Goal: Information Seeking & Learning: Learn about a topic

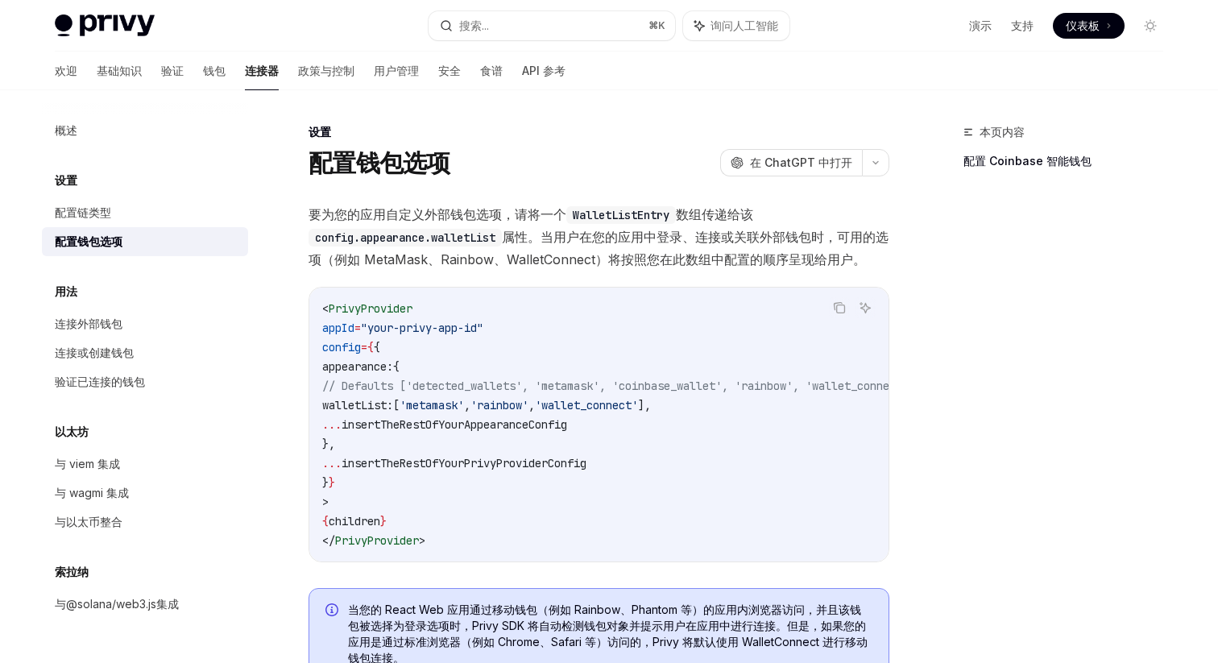
scroll to position [1350, 0]
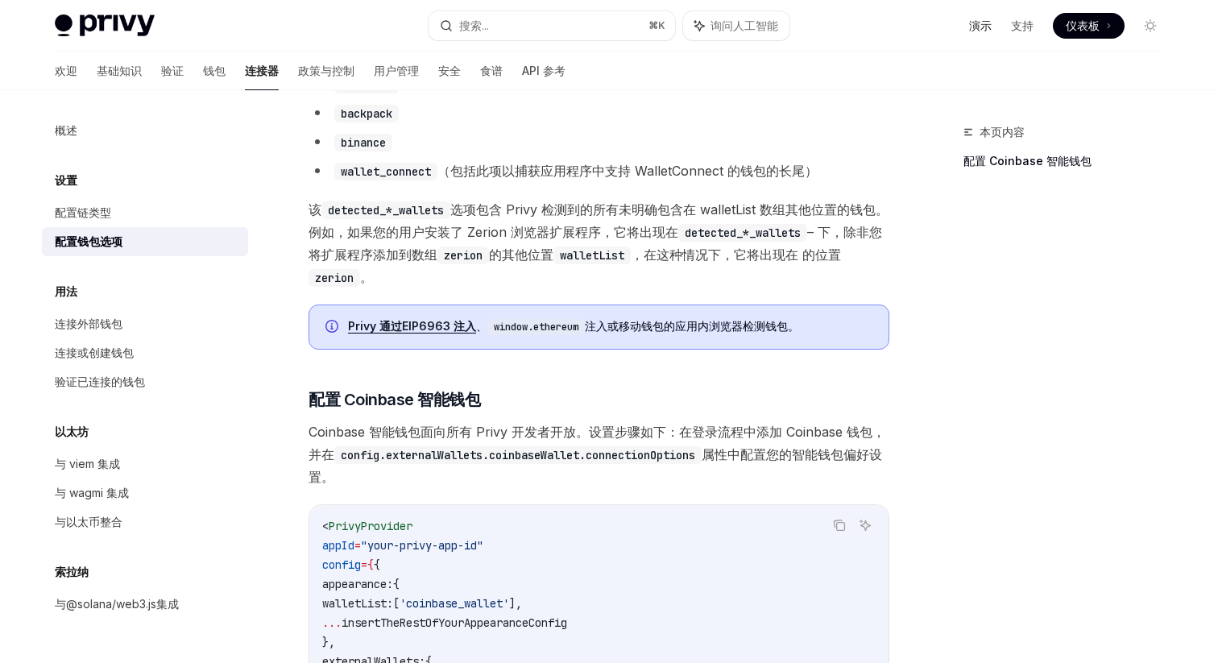
click at [981, 23] on font "演示" at bounding box center [980, 26] width 23 height 14
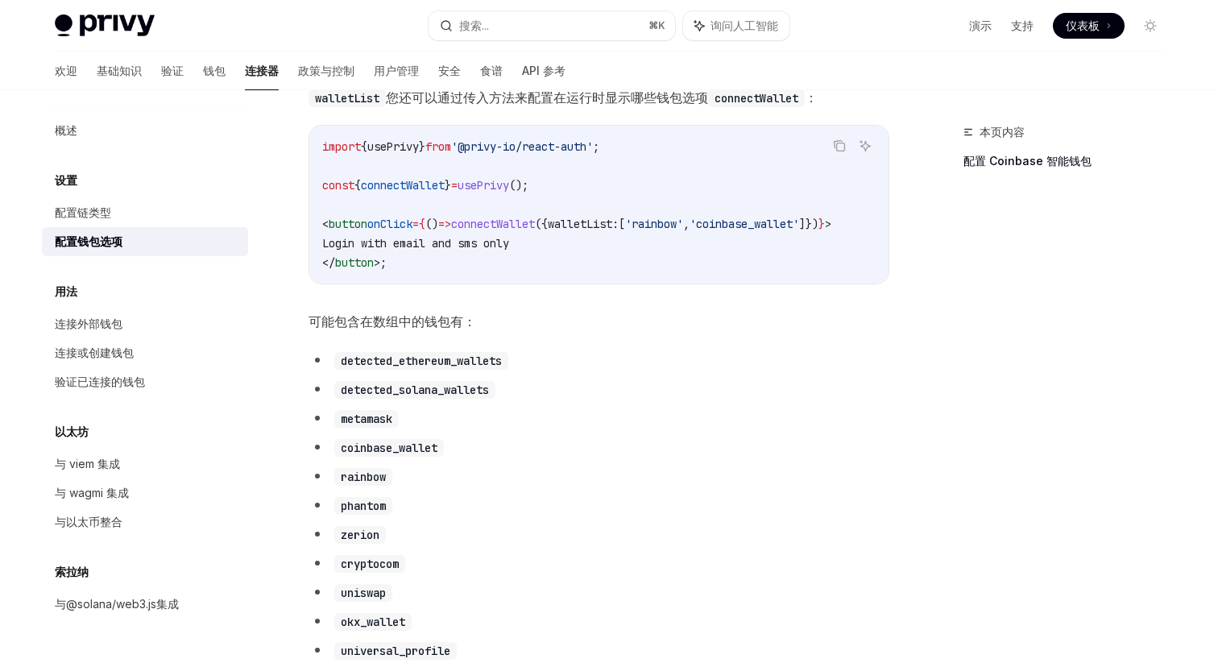
scroll to position [284, 0]
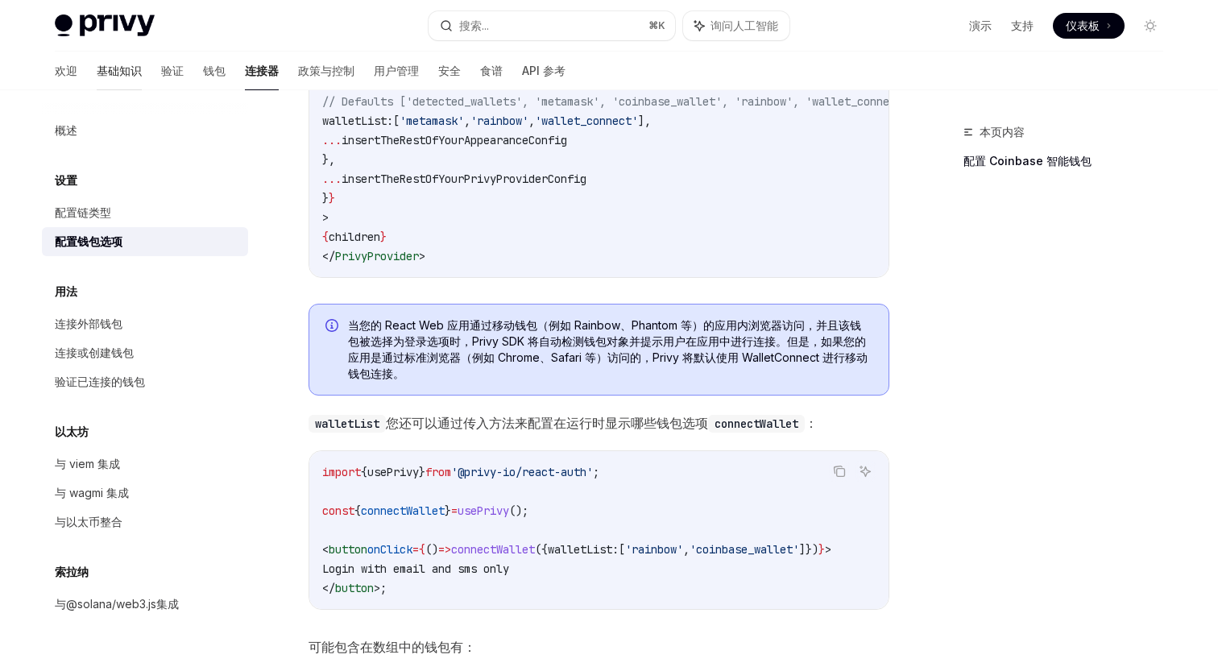
click at [97, 76] on font "基础知识" at bounding box center [119, 71] width 45 height 14
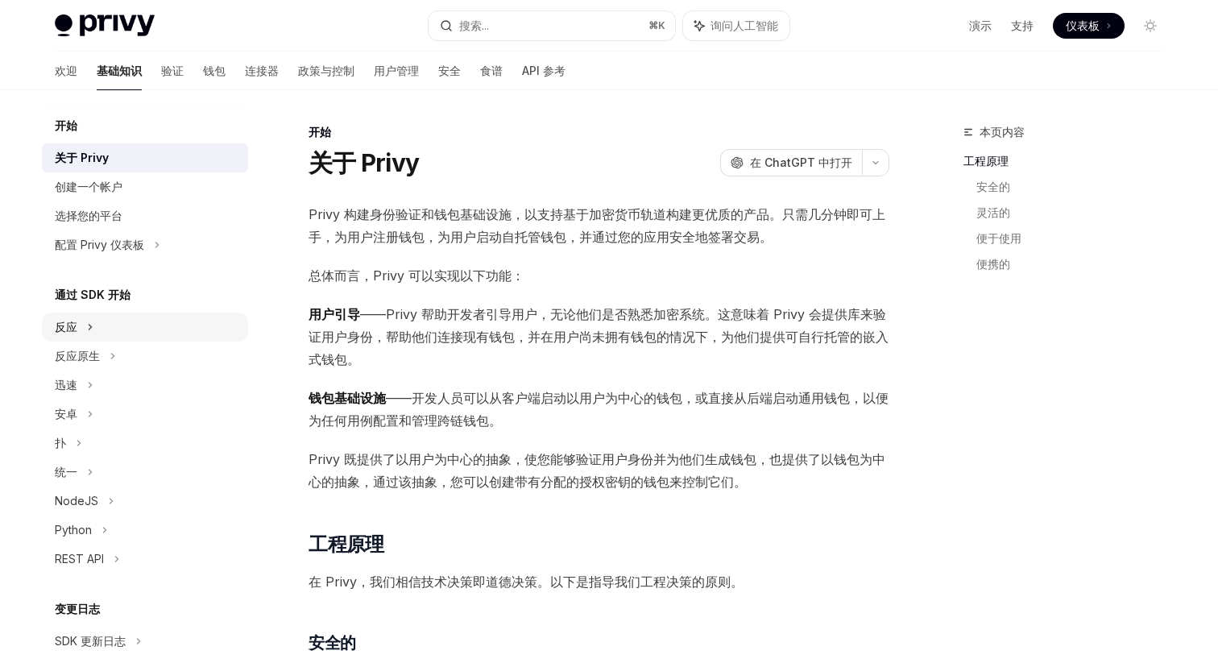
click at [131, 322] on div "反应" at bounding box center [145, 326] width 206 height 29
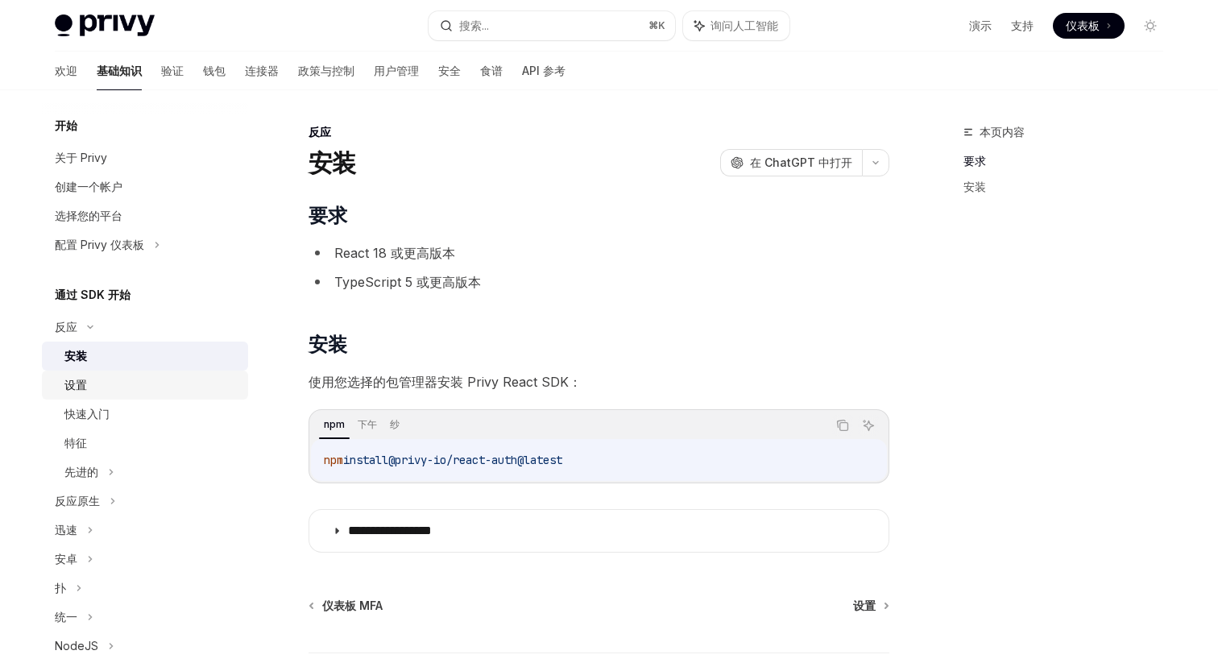
click at [115, 391] on div "设置" at bounding box center [151, 384] width 174 height 19
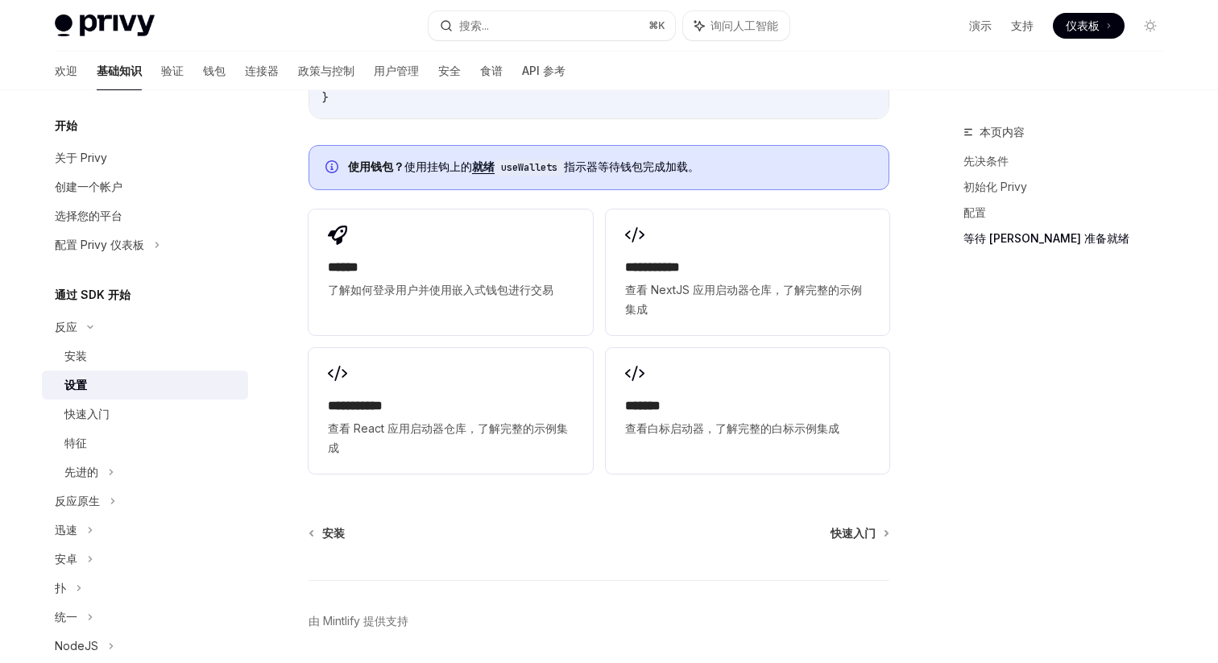
scroll to position [2092, 0]
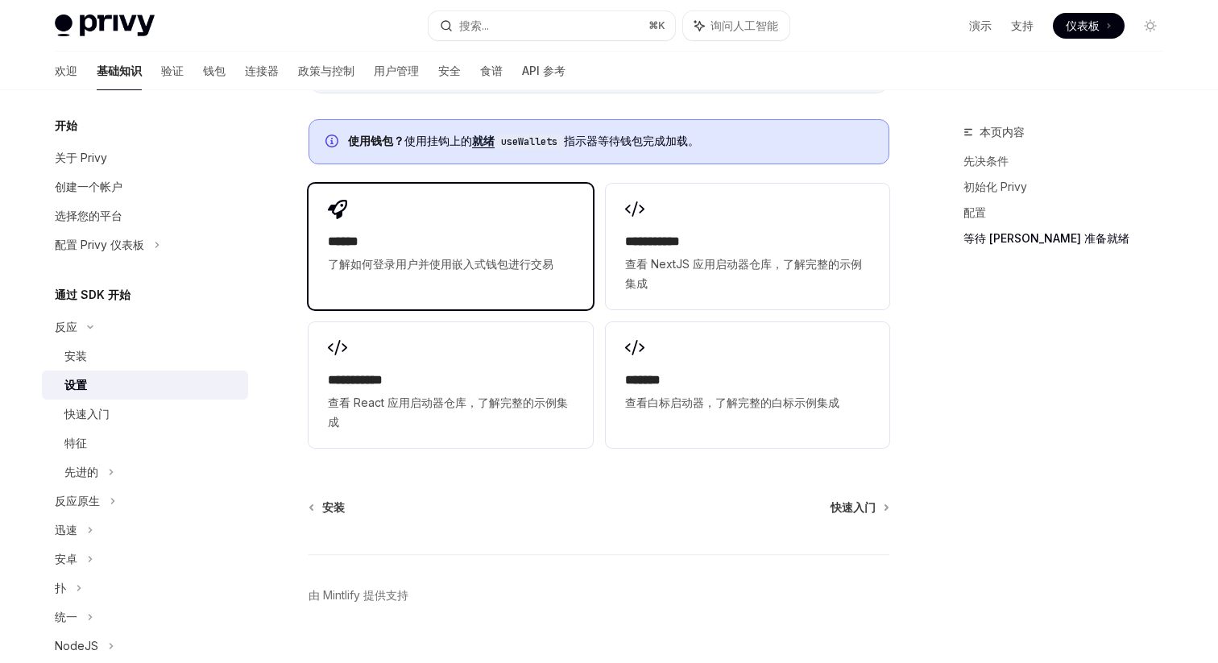
click at [442, 271] on span "了解如何登录用户并使用嵌入式钱包进行交易" at bounding box center [450, 263] width 245 height 19
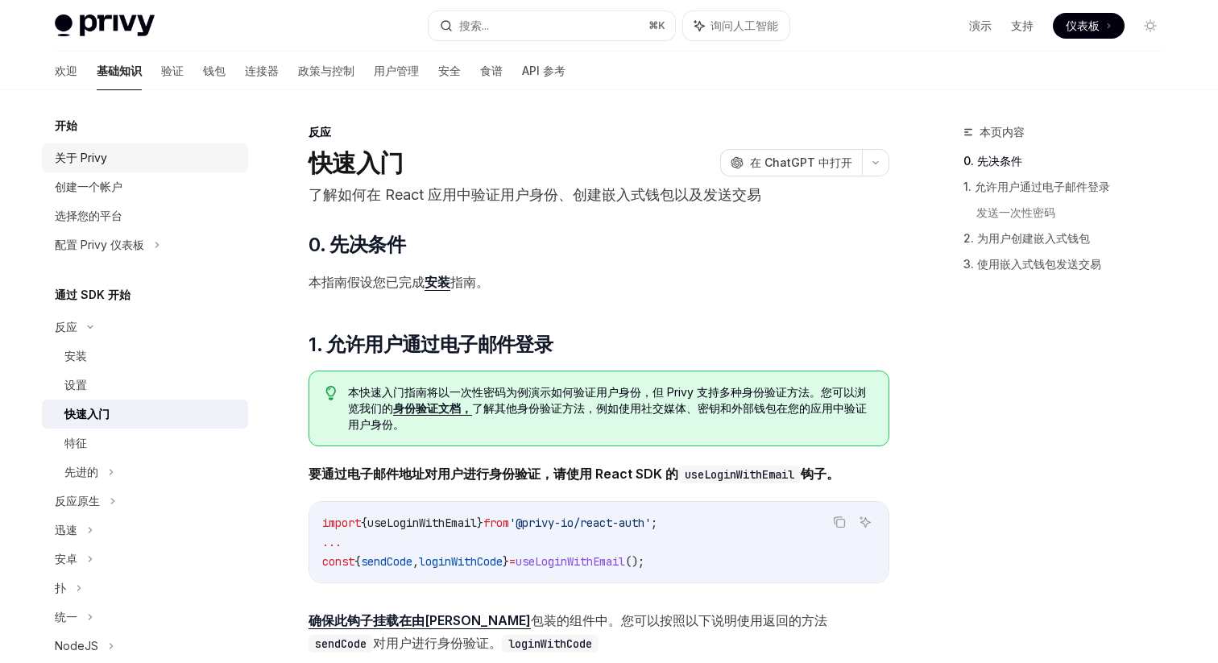
click at [132, 162] on div "关于 Privy" at bounding box center [147, 157] width 184 height 19
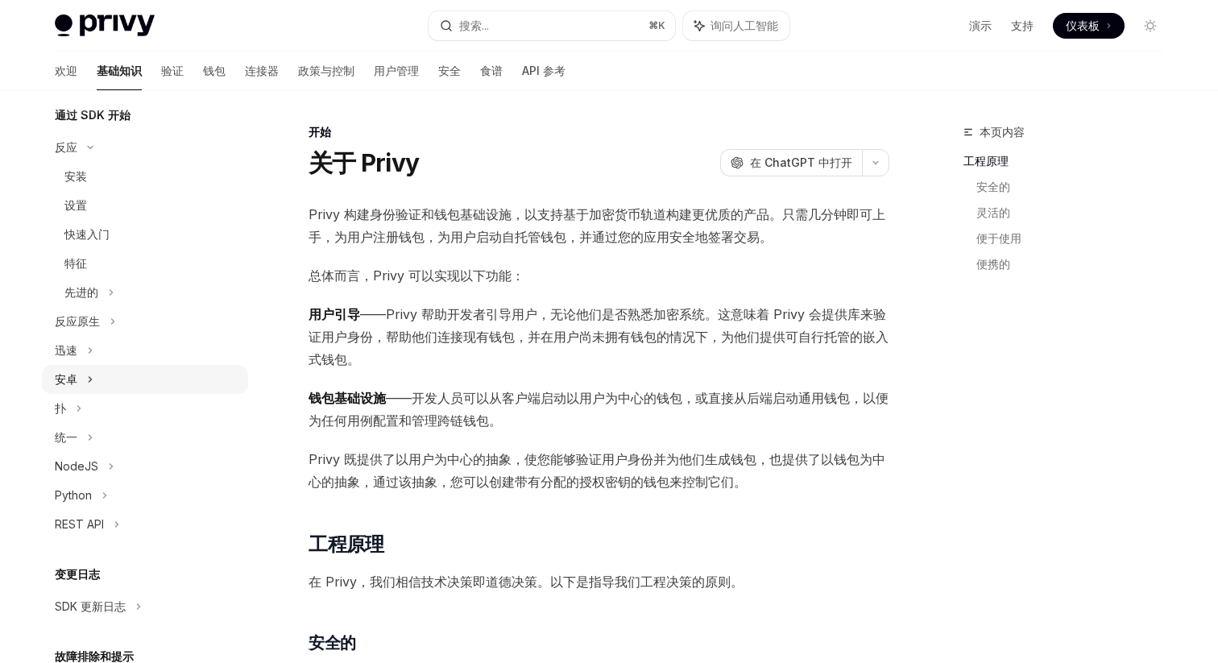
scroll to position [163, 0]
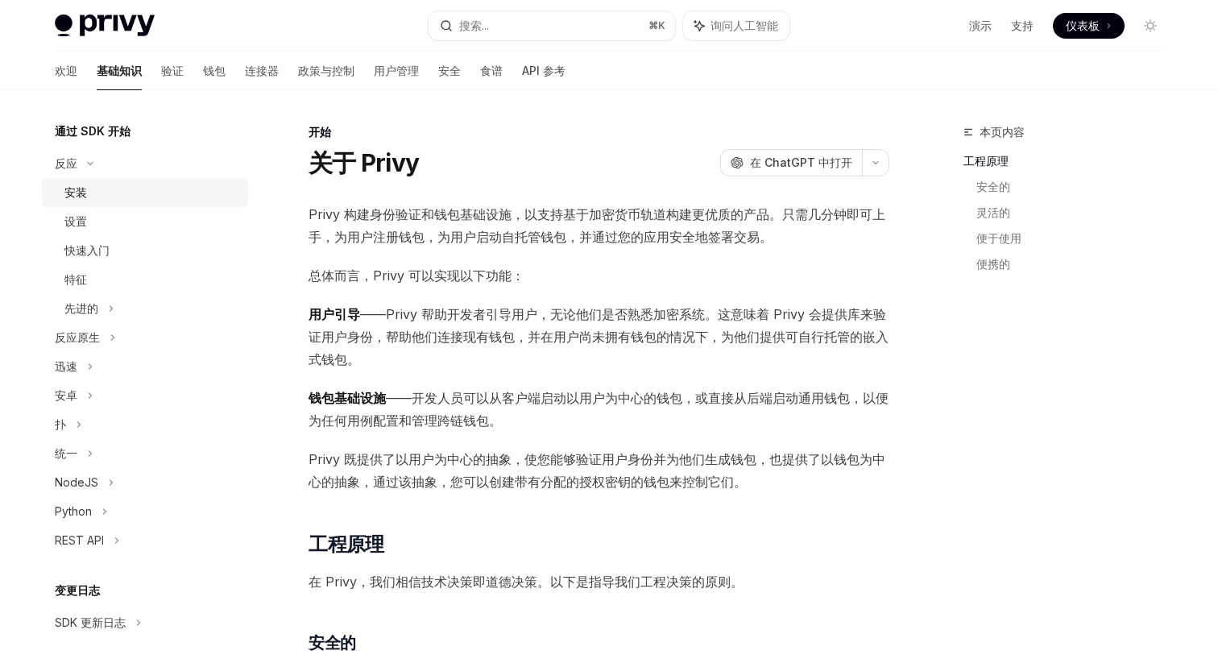
click at [126, 191] on div "安装" at bounding box center [151, 192] width 174 height 19
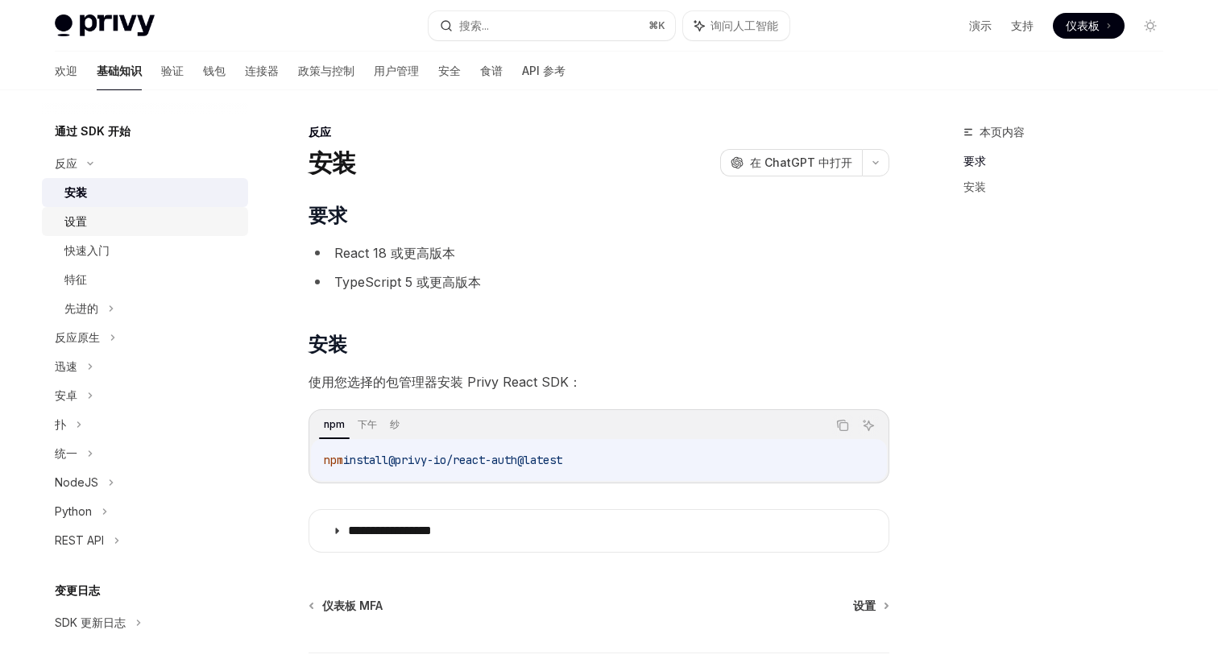
click at [122, 217] on div "设置" at bounding box center [151, 221] width 174 height 19
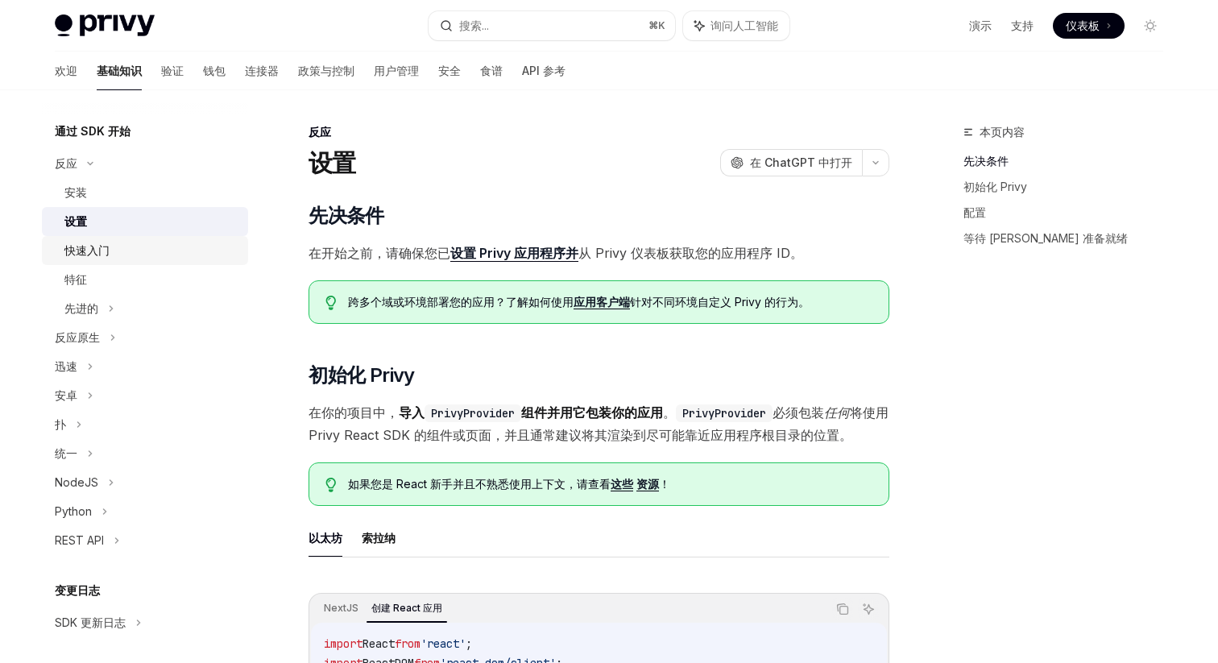
click at [122, 255] on div "快速入门" at bounding box center [151, 250] width 174 height 19
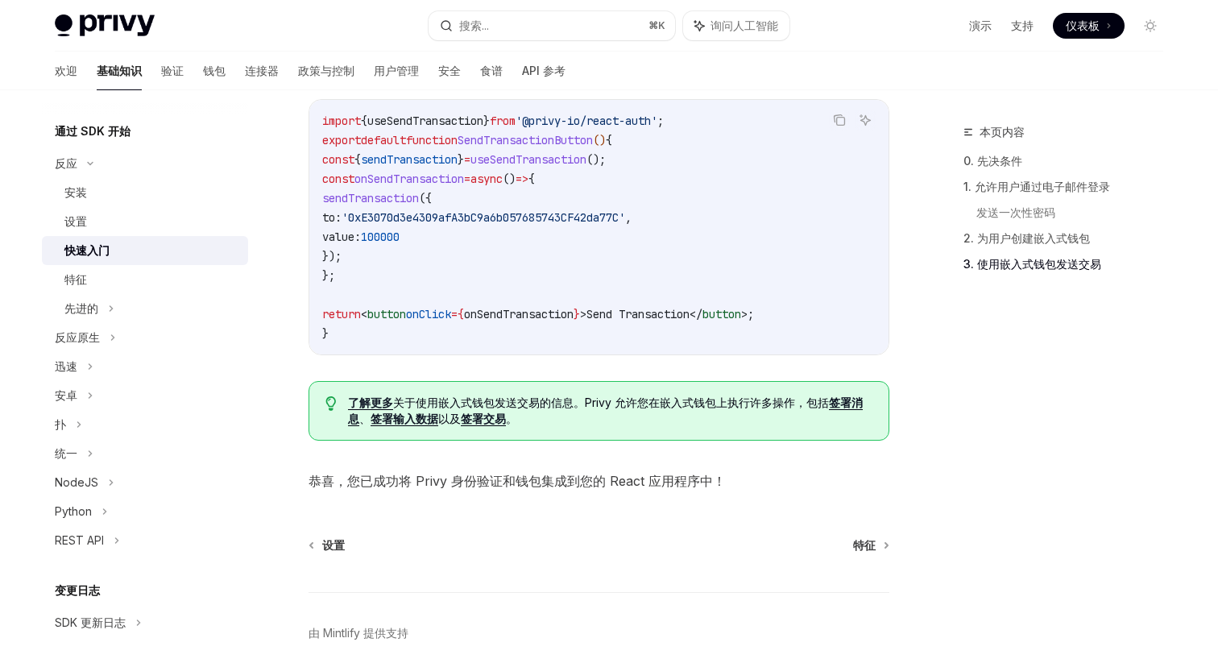
scroll to position [1511, 0]
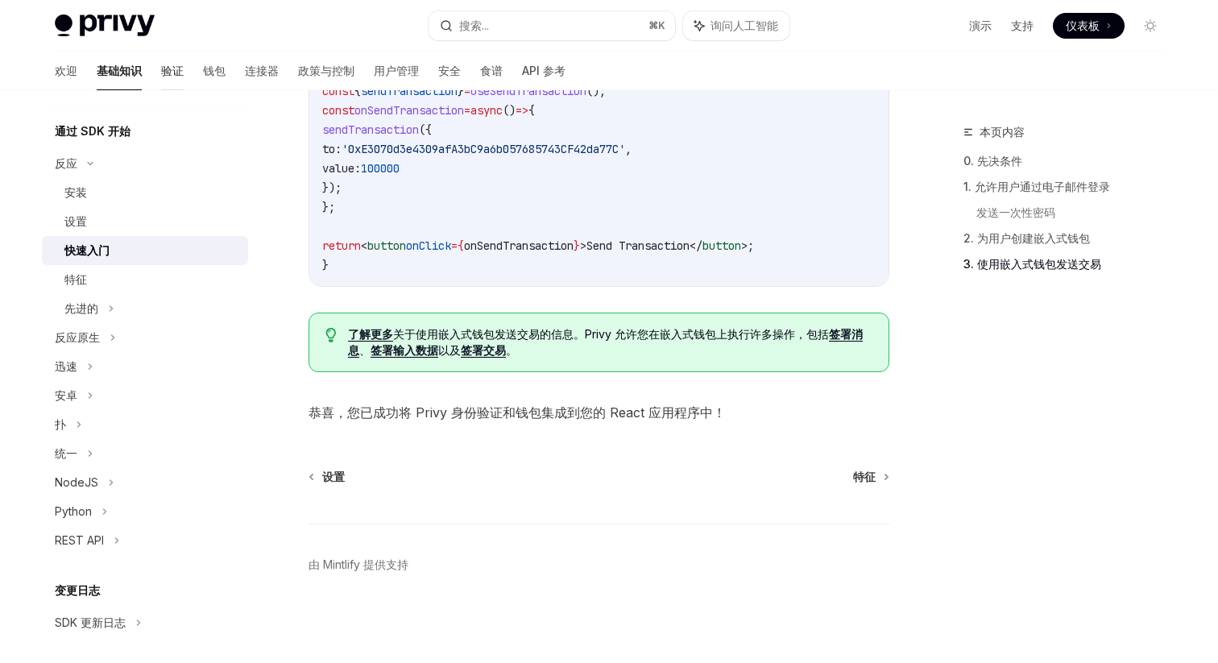
click at [161, 61] on link "验证" at bounding box center [172, 71] width 23 height 39
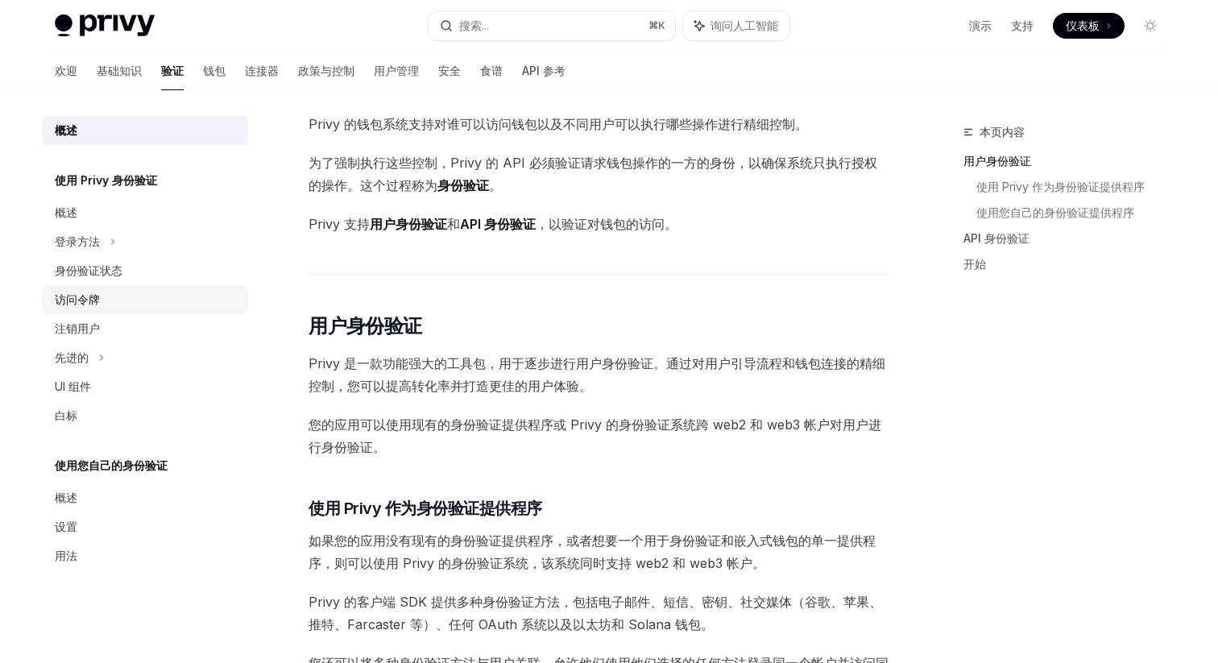
scroll to position [72, 0]
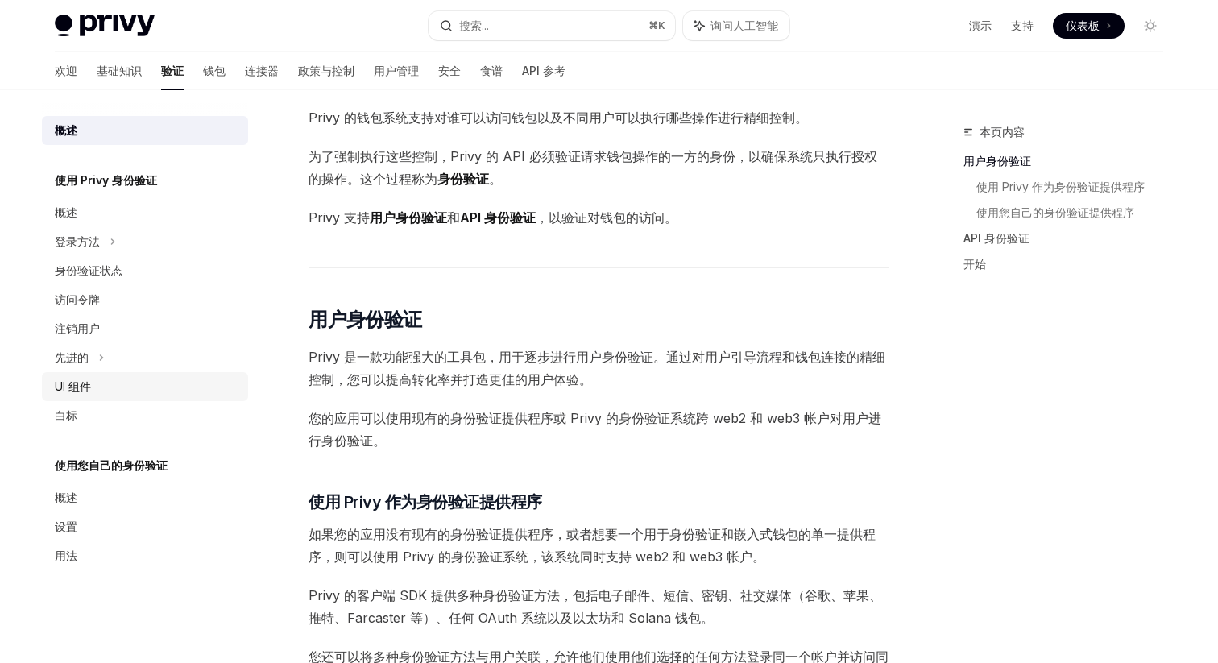
click at [114, 398] on link "UI 组件" at bounding box center [145, 386] width 206 height 29
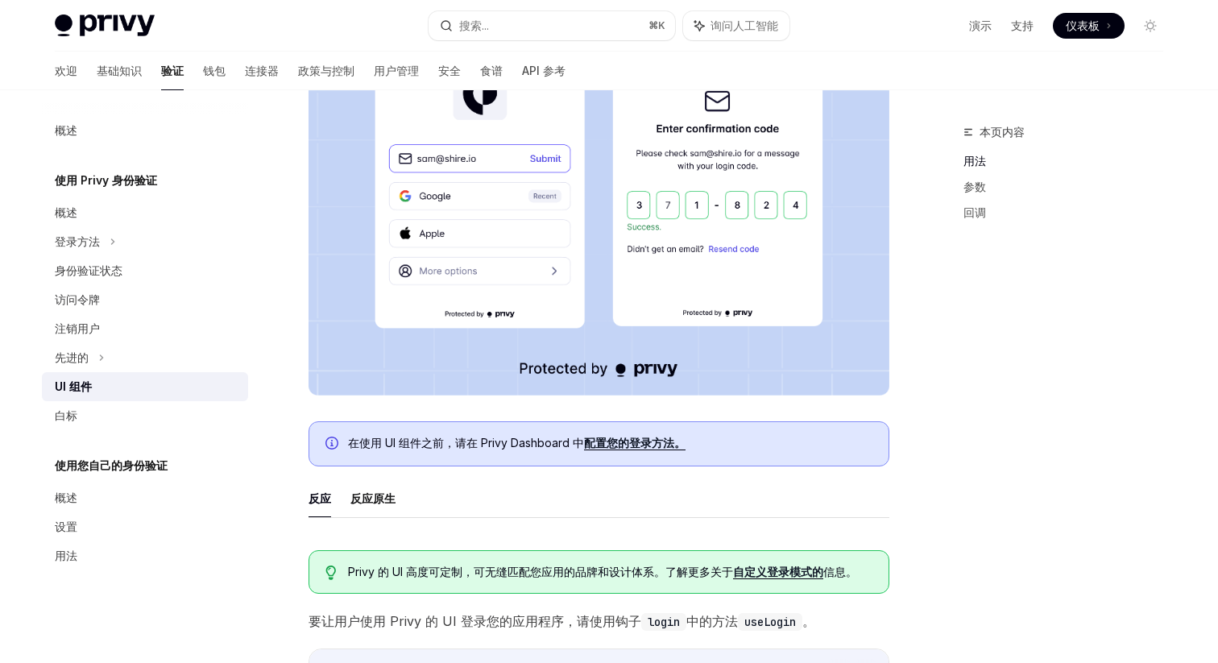
scroll to position [453, 0]
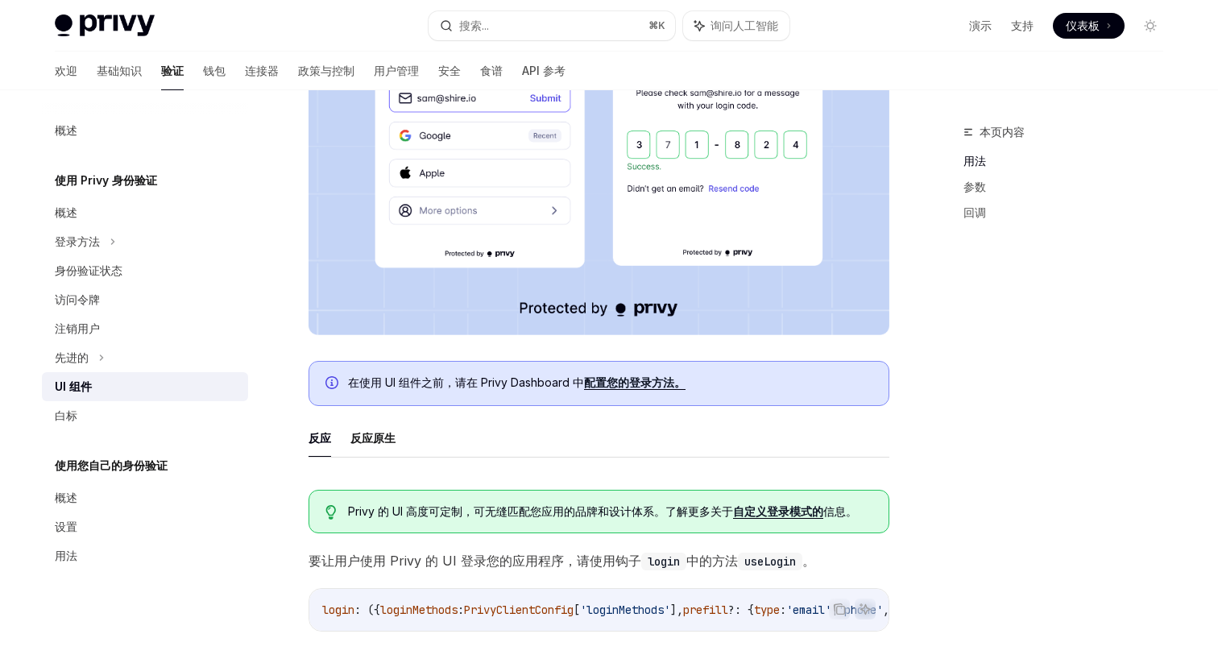
click at [761, 511] on font "自定义登录模式的" at bounding box center [778, 511] width 90 height 14
type textarea "*"
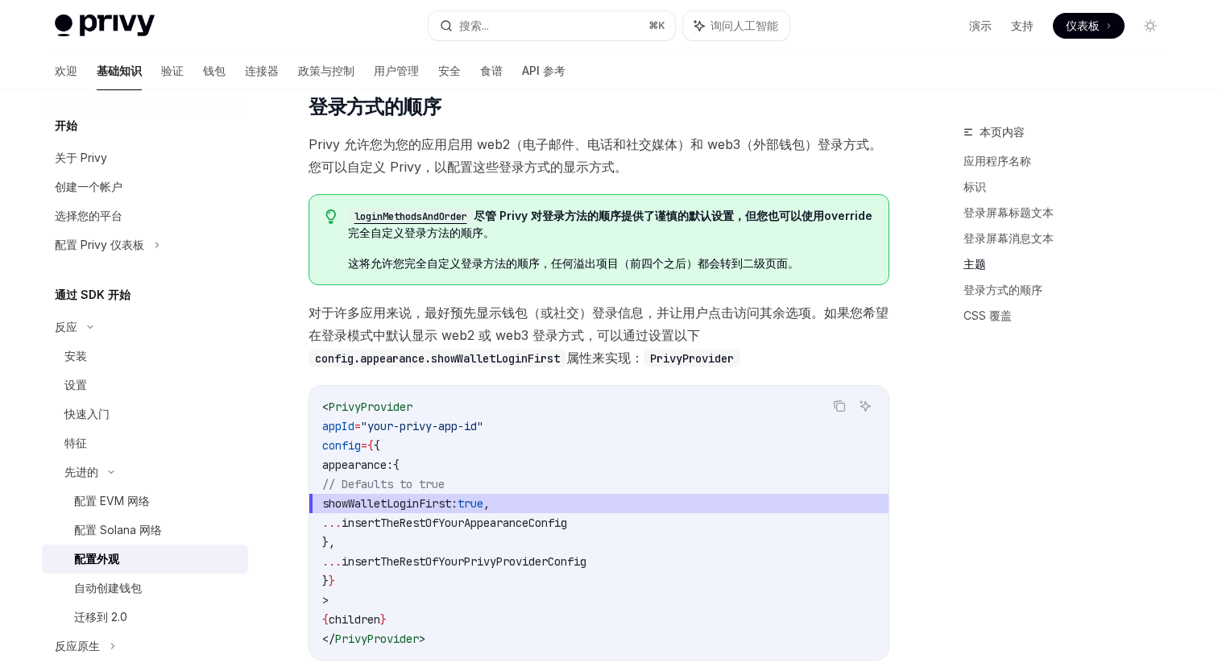
scroll to position [2692, 0]
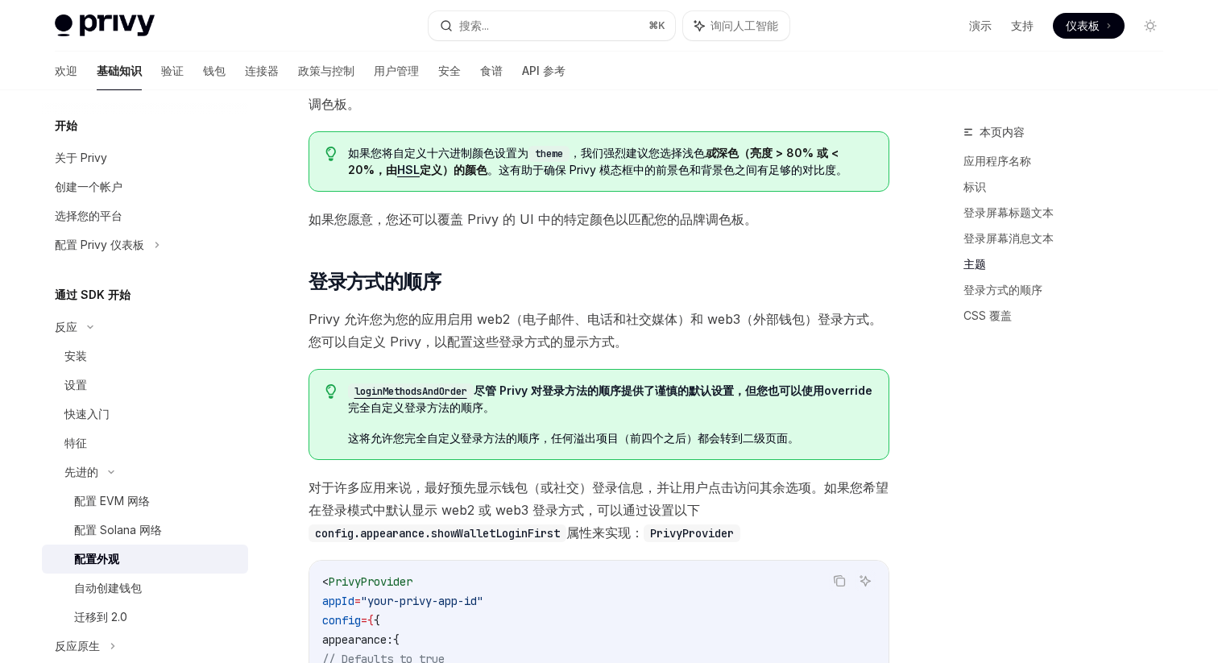
click at [441, 386] on code "loginMethodsAndOrder" at bounding box center [411, 391] width 126 height 16
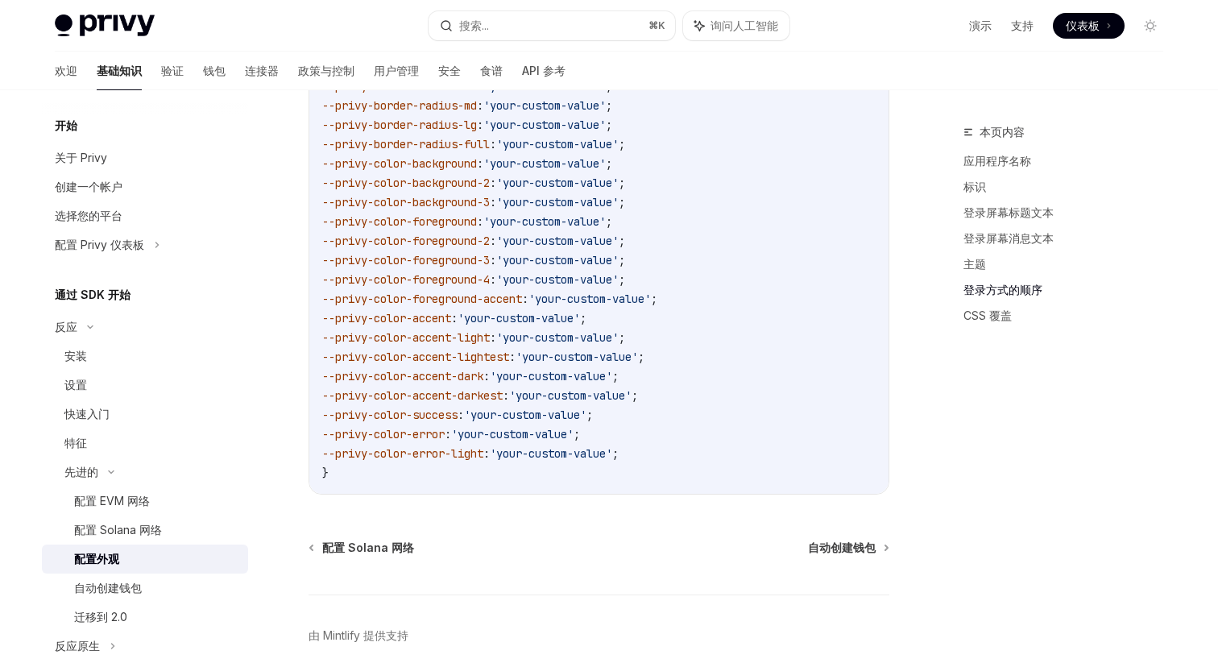
scroll to position [3819, 0]
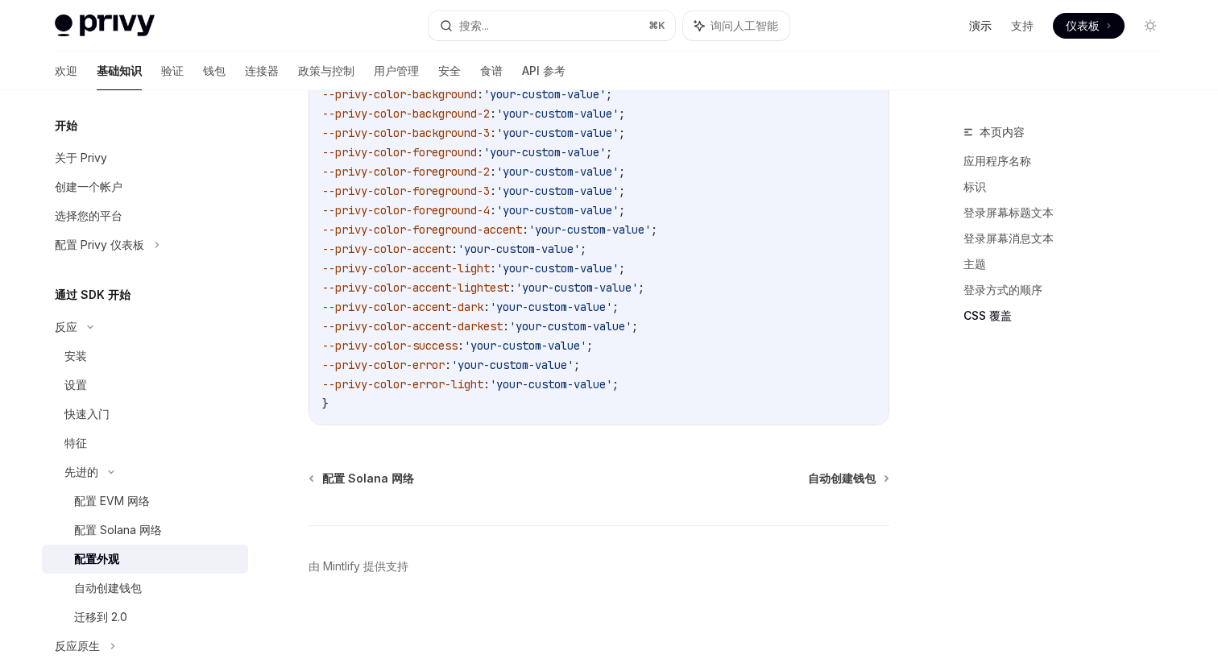
click at [974, 29] on font "演示" at bounding box center [980, 26] width 23 height 14
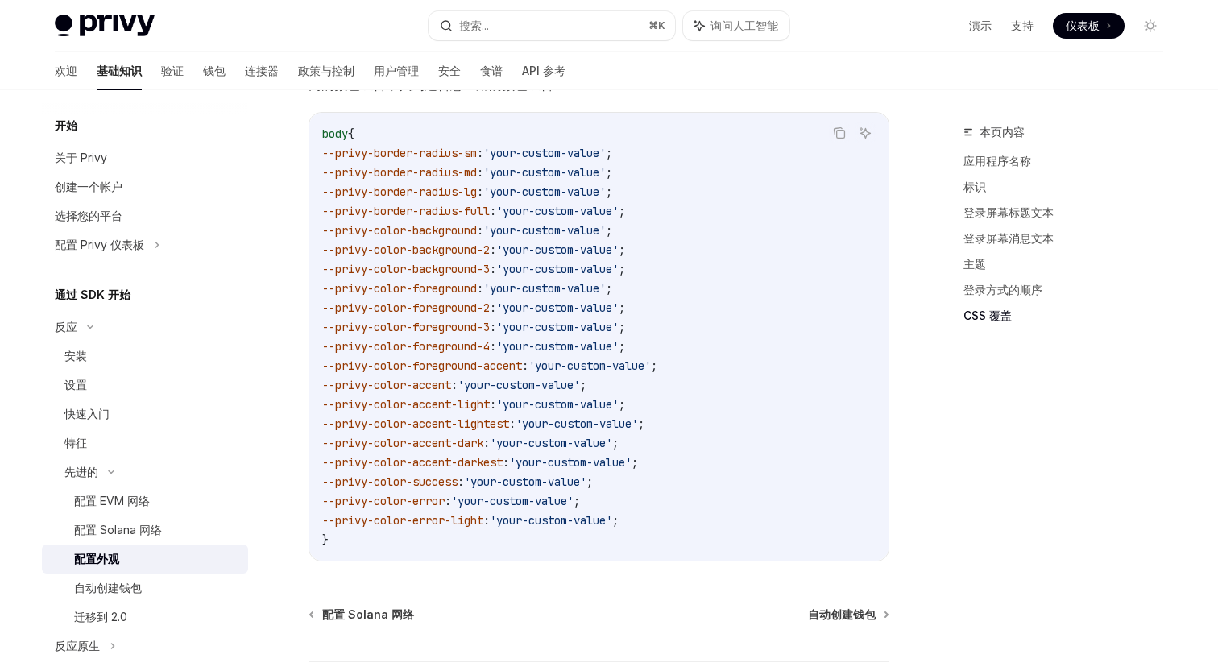
scroll to position [3633, 0]
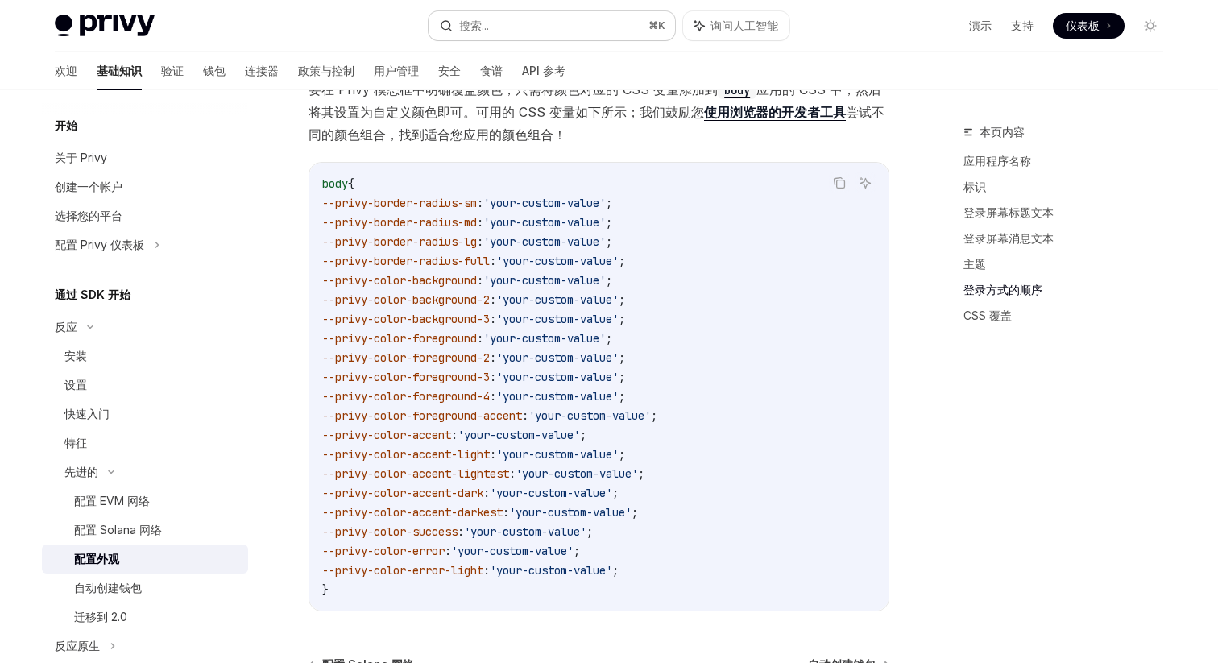
click at [590, 29] on button "搜索... ⌘ K" at bounding box center [551, 25] width 246 height 29
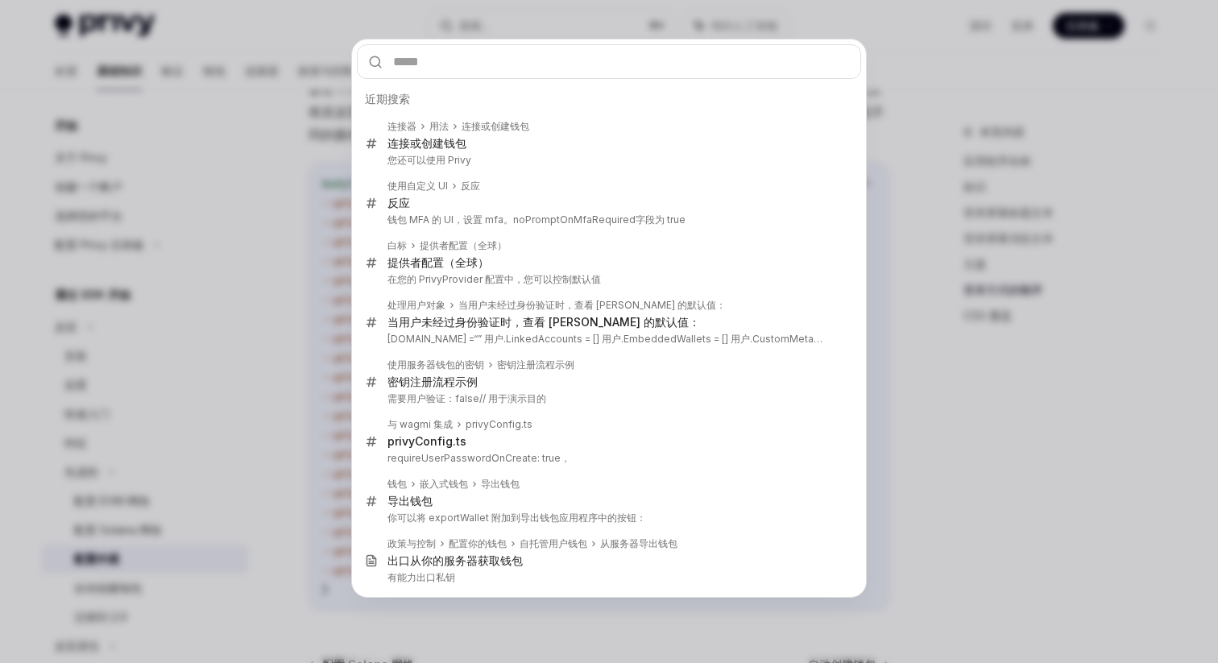
click at [328, 168] on div "近期搜索 连接器 用法 连接或创建钱包 连接或创建 钱包 您还可以使用 Privy 使用自定义 UI 反应 反应 钱包 MFA 的 UI，设置 mfa。 no…" at bounding box center [609, 331] width 1218 height 663
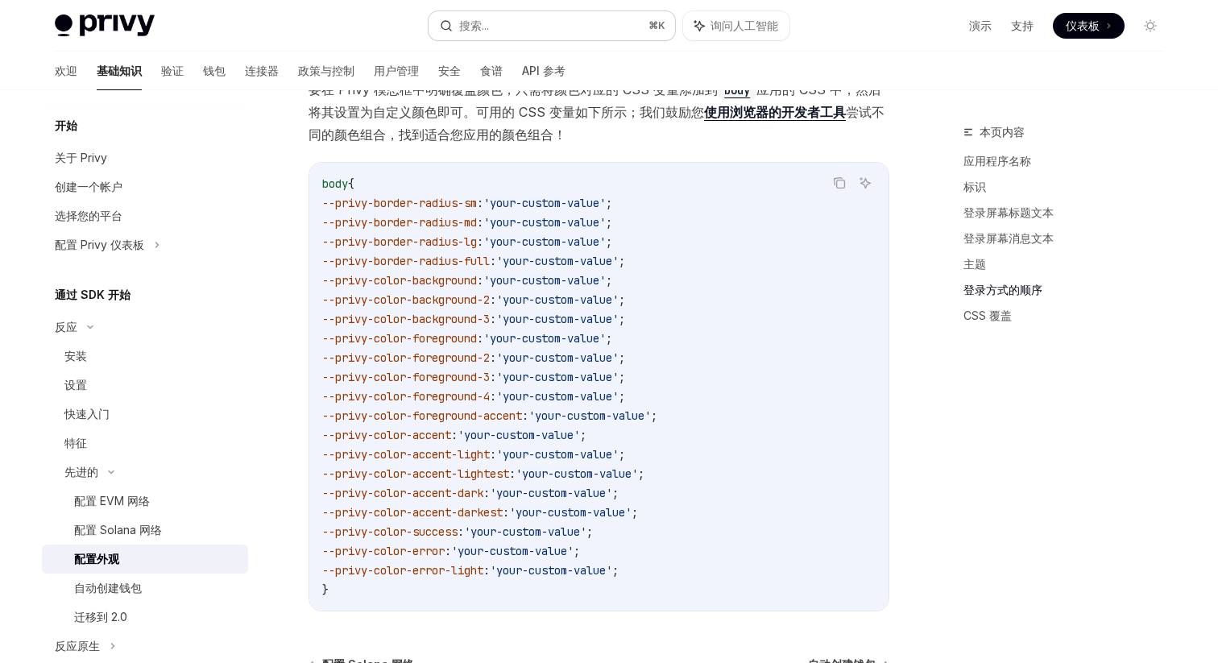
click at [539, 19] on button "搜索... ⌘ K" at bounding box center [551, 25] width 246 height 29
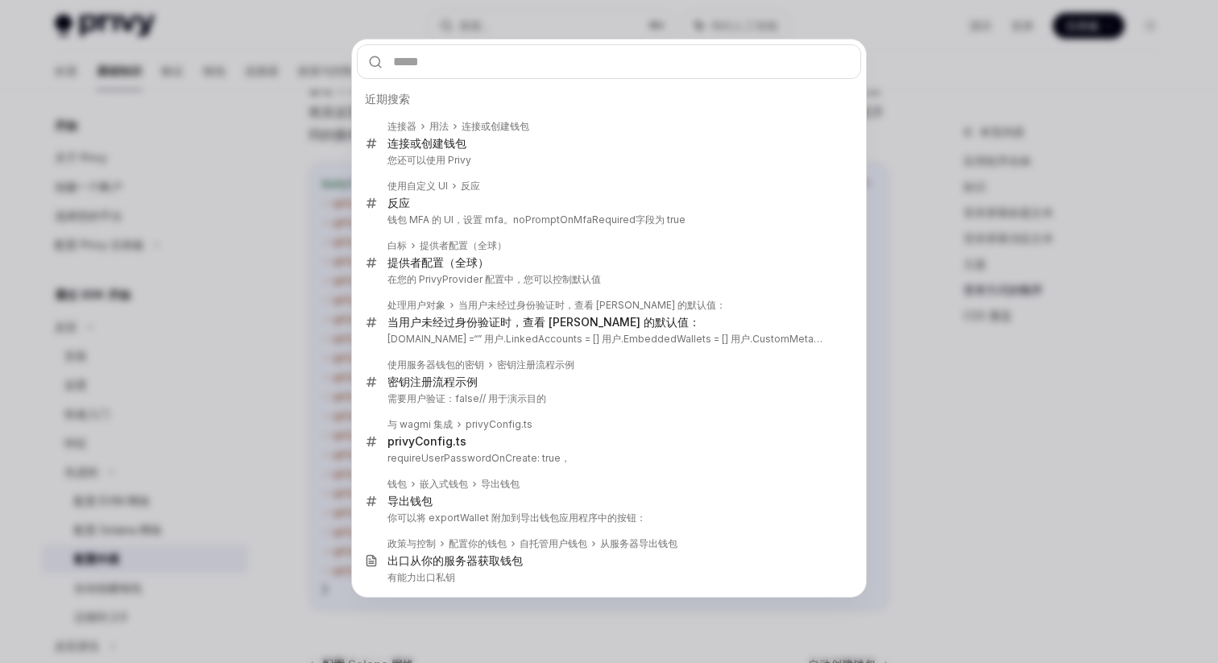
click at [490, 61] on input "text" at bounding box center [609, 61] width 504 height 35
type input "*"
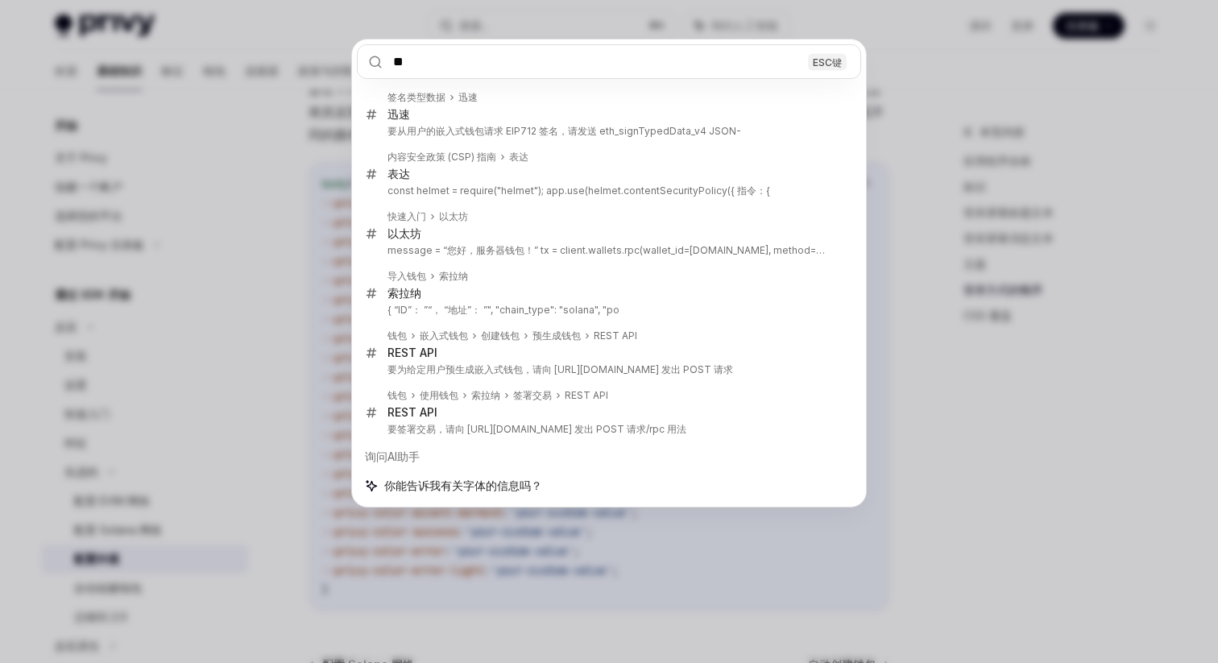
type input "**"
